Goal: Task Accomplishment & Management: Use online tool/utility

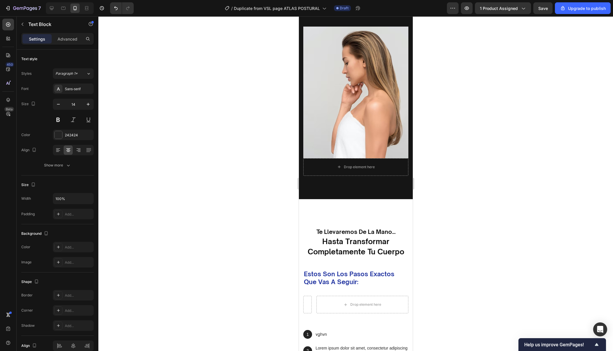
scroll to position [1179, 0]
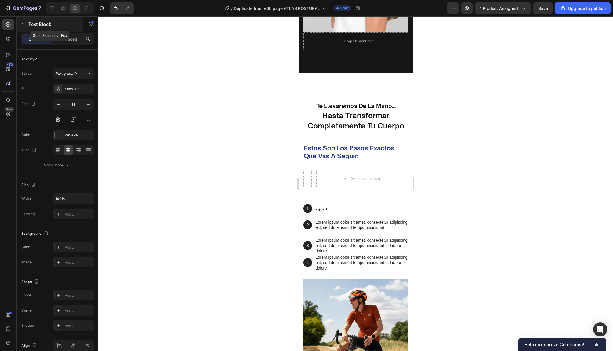
click at [27, 26] on button "button" at bounding box center [22, 24] width 9 height 9
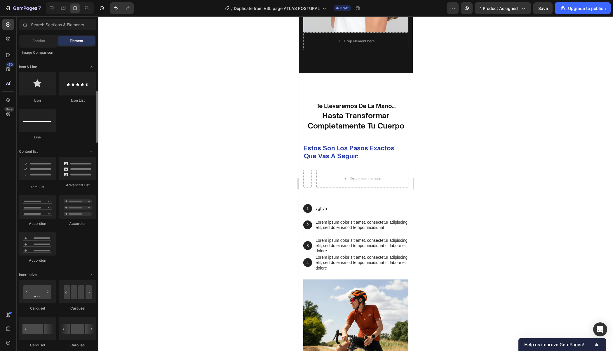
scroll to position [343, 0]
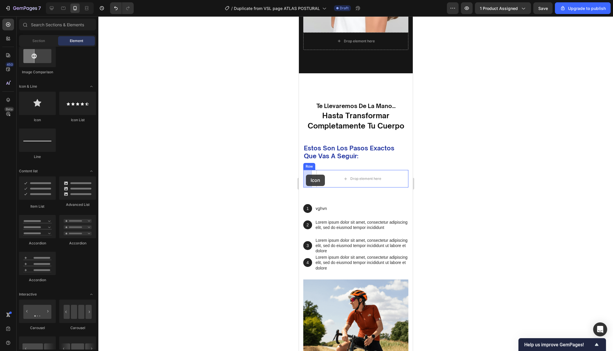
drag, startPoint x: 345, startPoint y: 112, endPoint x: 322, endPoint y: 175, distance: 67.7
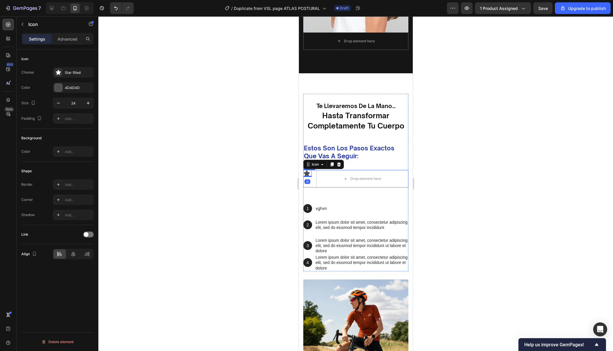
click at [468, 163] on div at bounding box center [355, 183] width 515 height 335
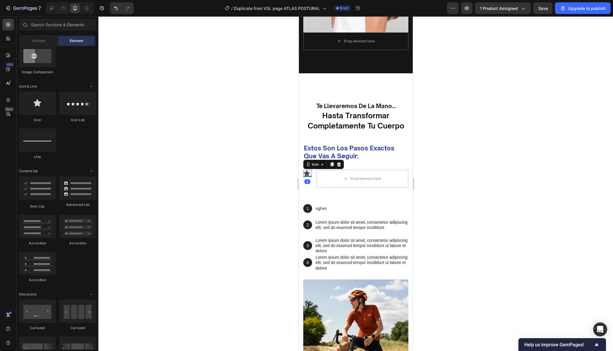
click at [310, 175] on div "Icon 0" at bounding box center [307, 173] width 8 height 7
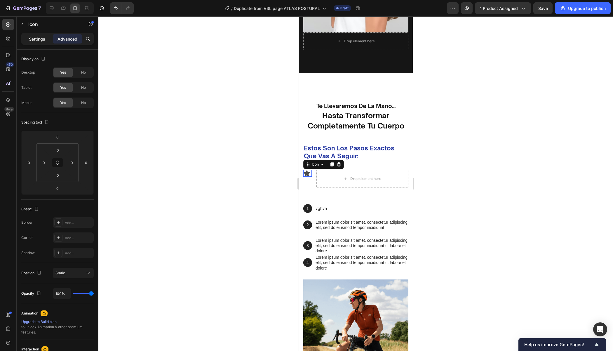
click at [34, 37] on p "Settings" at bounding box center [37, 39] width 16 height 6
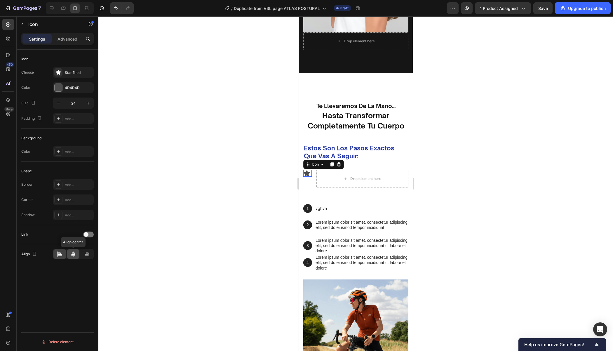
click at [71, 255] on icon at bounding box center [73, 254] width 6 height 6
click at [74, 121] on div "Add..." at bounding box center [78, 118] width 27 height 5
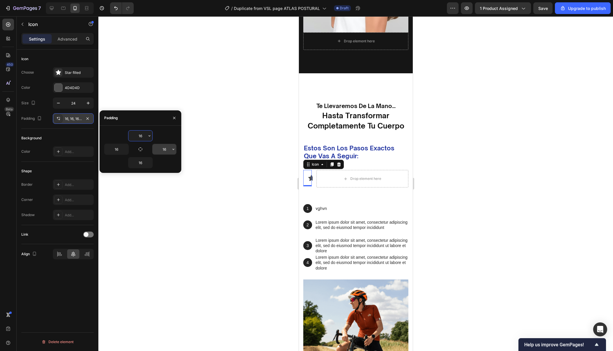
click at [164, 148] on input "16" at bounding box center [164, 149] width 24 height 11
type input "0"
click at [120, 150] on input "16" at bounding box center [117, 149] width 24 height 11
click at [465, 153] on div at bounding box center [355, 183] width 515 height 335
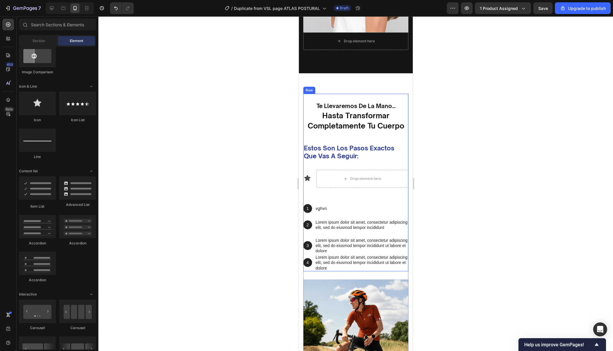
click at [483, 182] on div at bounding box center [355, 183] width 515 height 335
click at [310, 182] on div at bounding box center [307, 178] width 7 height 16
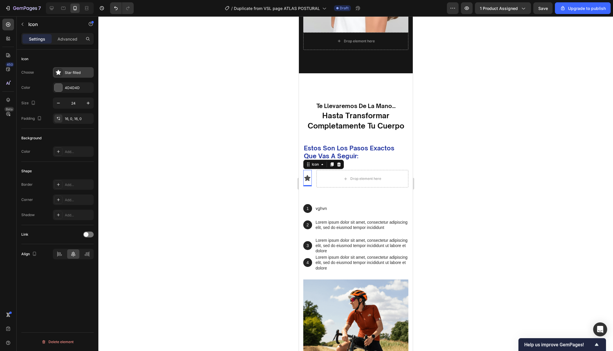
click at [71, 69] on div "Star filled" at bounding box center [73, 72] width 41 height 11
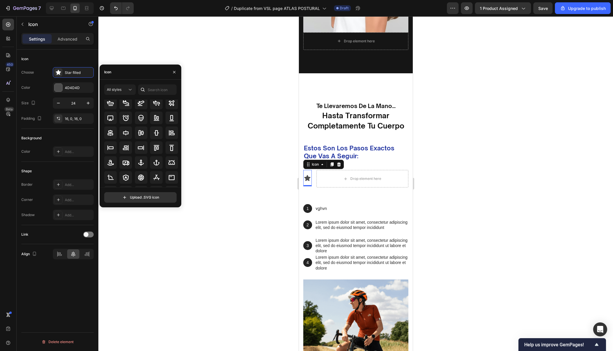
scroll to position [0, 0]
click at [160, 92] on input "text" at bounding box center [157, 89] width 39 height 11
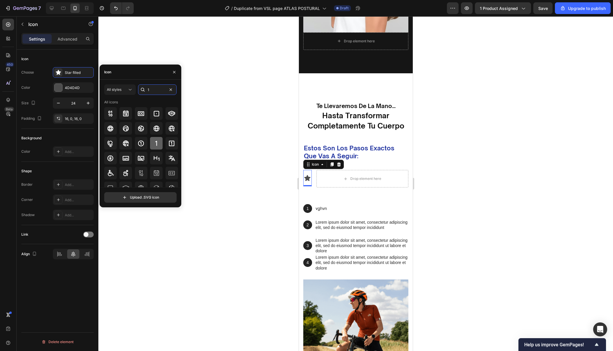
type input "1"
click at [157, 143] on icon at bounding box center [156, 143] width 7 height 7
click at [168, 144] on icon at bounding box center [171, 143] width 7 height 7
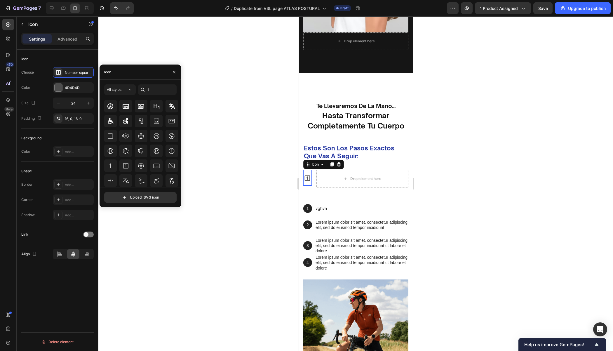
scroll to position [64, 0]
click at [111, 151] on icon at bounding box center [110, 151] width 7 height 7
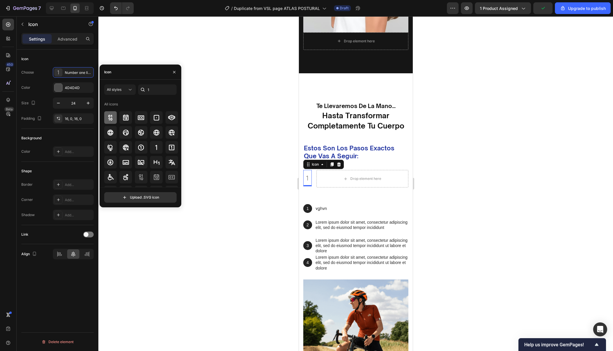
click at [111, 119] on icon at bounding box center [110, 117] width 7 height 7
click at [122, 121] on icon at bounding box center [125, 117] width 7 height 7
click at [136, 119] on div at bounding box center [141, 117] width 13 height 13
click at [150, 118] on div at bounding box center [156, 117] width 13 height 13
click at [173, 117] on icon at bounding box center [171, 117] width 7 height 7
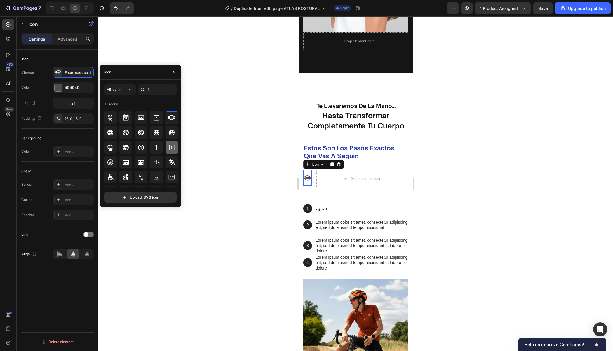
click at [169, 144] on icon at bounding box center [171, 147] width 7 height 7
click at [437, 207] on div at bounding box center [355, 183] width 515 height 335
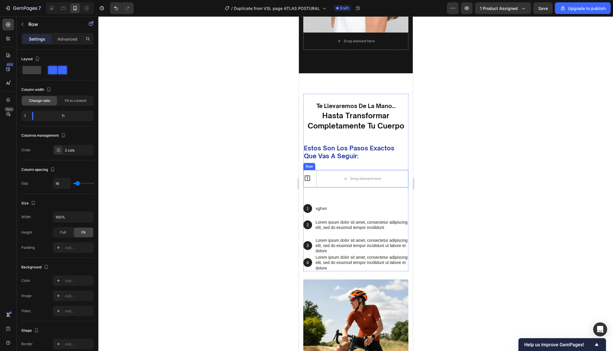
click at [312, 182] on div "Icon Drop element here Row" at bounding box center [355, 179] width 105 height 18
click at [307, 173] on div at bounding box center [307, 178] width 7 height 16
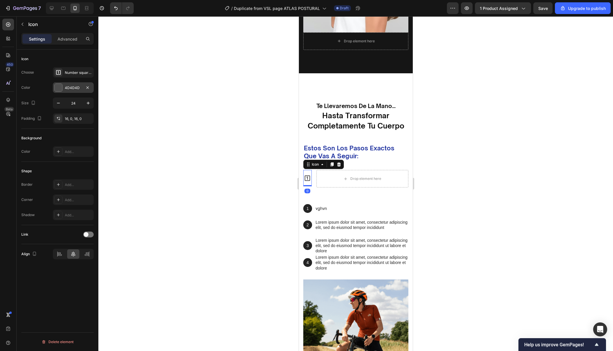
click at [77, 91] on div "4D4D4D" at bounding box center [73, 87] width 41 height 11
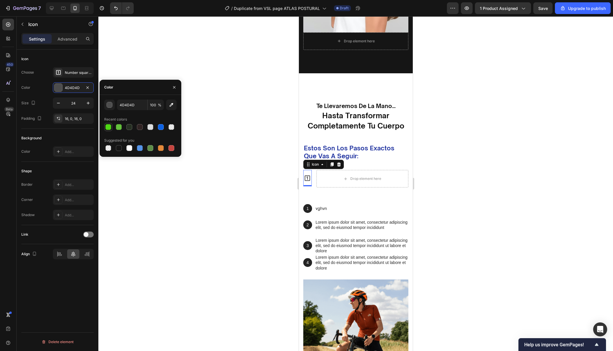
click at [109, 128] on div at bounding box center [108, 127] width 6 height 6
click at [160, 125] on div at bounding box center [161, 127] width 6 height 6
type input "0D62E4"
click at [473, 202] on div at bounding box center [355, 183] width 515 height 335
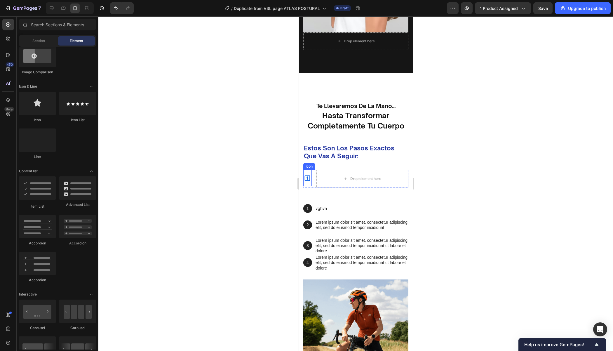
click at [309, 182] on div at bounding box center [307, 178] width 7 height 16
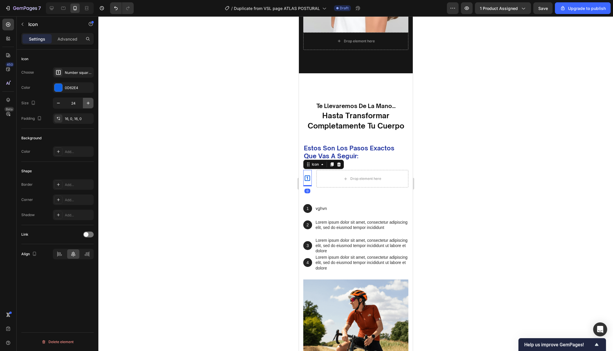
click at [88, 101] on icon "button" at bounding box center [88, 103] width 6 height 6
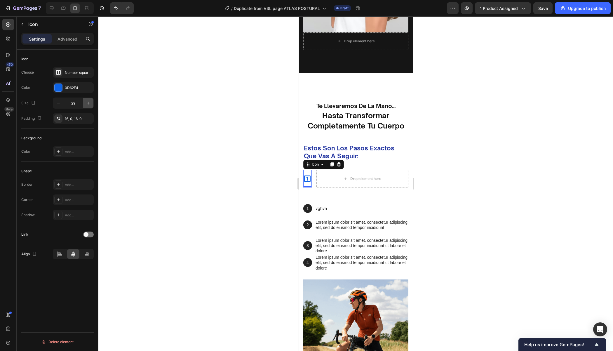
click at [88, 101] on icon "button" at bounding box center [88, 103] width 6 height 6
type input "31"
click at [429, 209] on div at bounding box center [355, 183] width 515 height 335
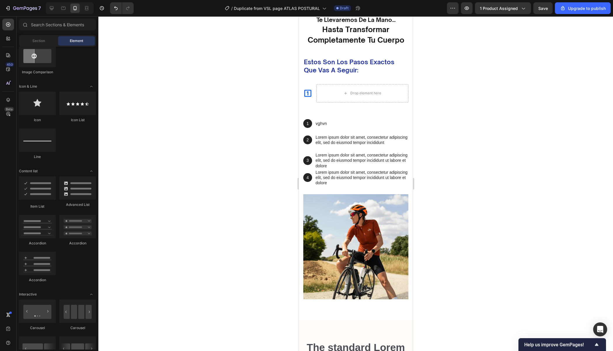
scroll to position [1262, 0]
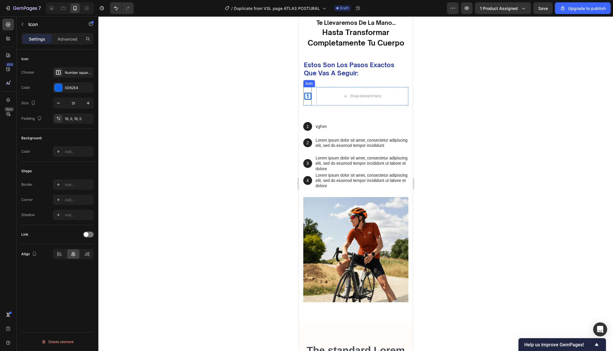
click at [311, 100] on icon at bounding box center [307, 96] width 9 height 9
click at [82, 91] on div "0D62E4" at bounding box center [73, 87] width 41 height 11
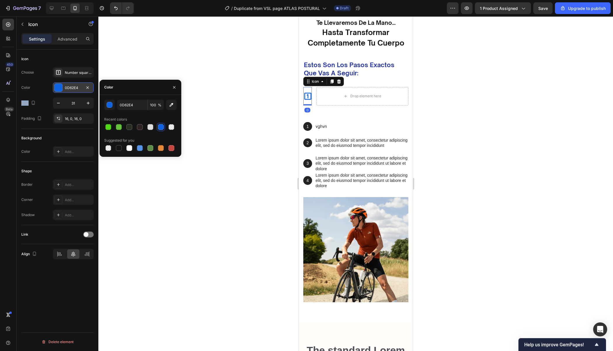
click at [82, 91] on div "0D62E4" at bounding box center [73, 87] width 41 height 11
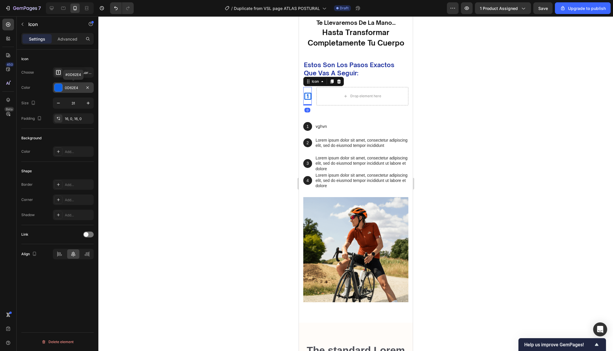
click at [82, 91] on div "0D62E4" at bounding box center [73, 87] width 41 height 11
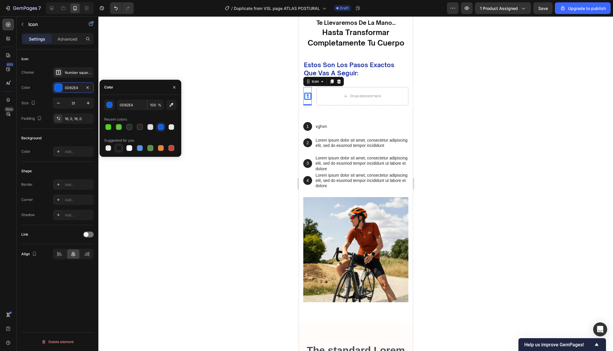
click at [120, 150] on div at bounding box center [119, 148] width 6 height 6
type input "151515"
click at [437, 117] on div at bounding box center [355, 183] width 515 height 335
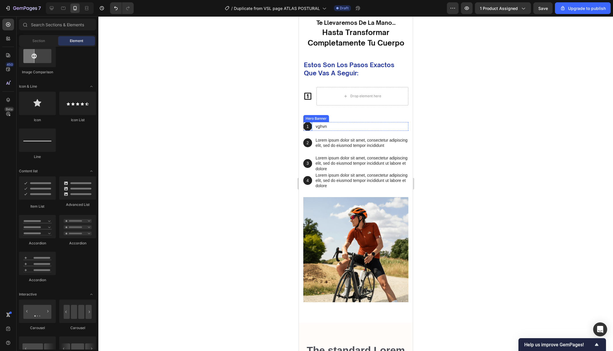
click at [310, 129] on div "Background Image" at bounding box center [307, 126] width 9 height 9
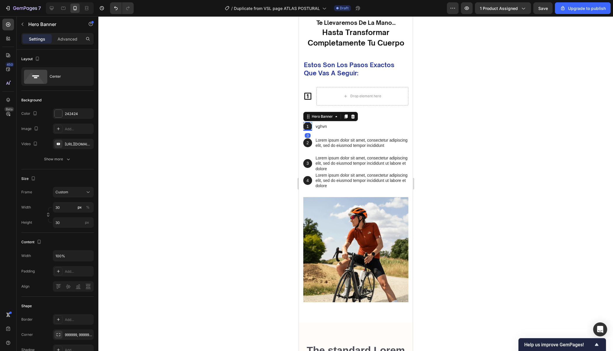
click at [512, 116] on div at bounding box center [355, 183] width 515 height 335
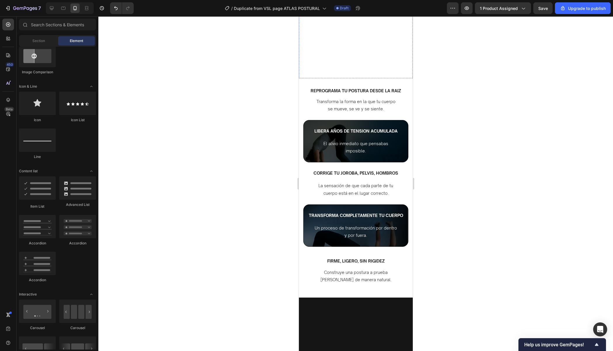
scroll to position [381, 0]
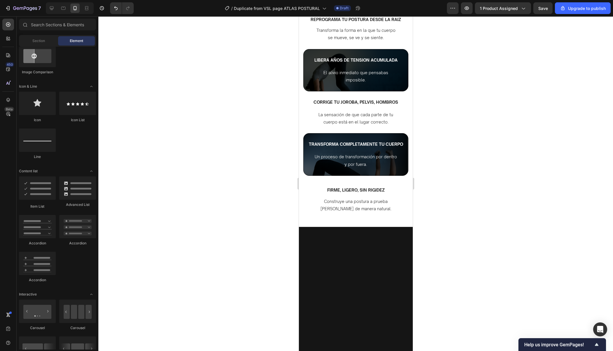
click at [442, 147] on div at bounding box center [355, 183] width 515 height 335
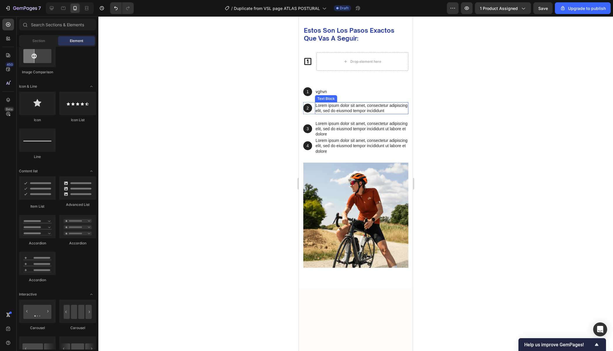
scroll to position [1444, 0]
